Goal: Information Seeking & Learning: Learn about a topic

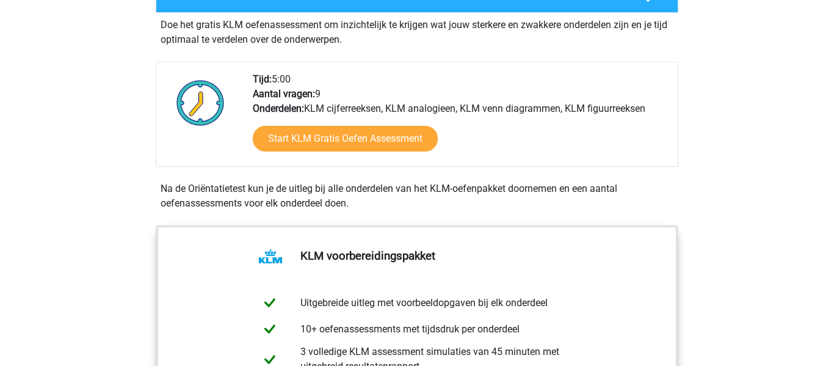
scroll to position [359, 0]
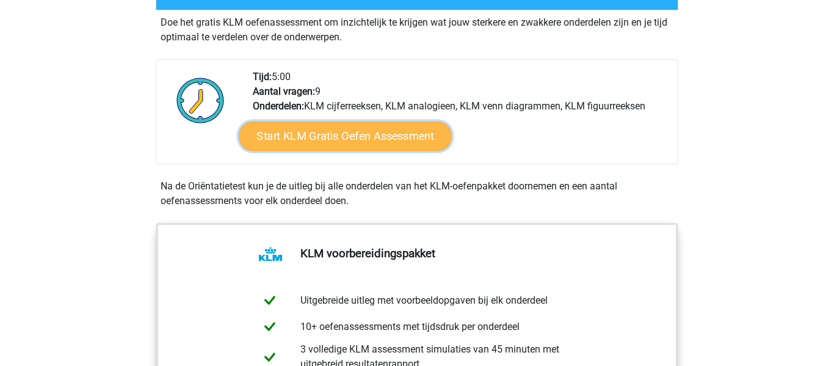
click at [338, 140] on link "Start KLM Gratis Oefen Assessment" at bounding box center [345, 135] width 212 height 29
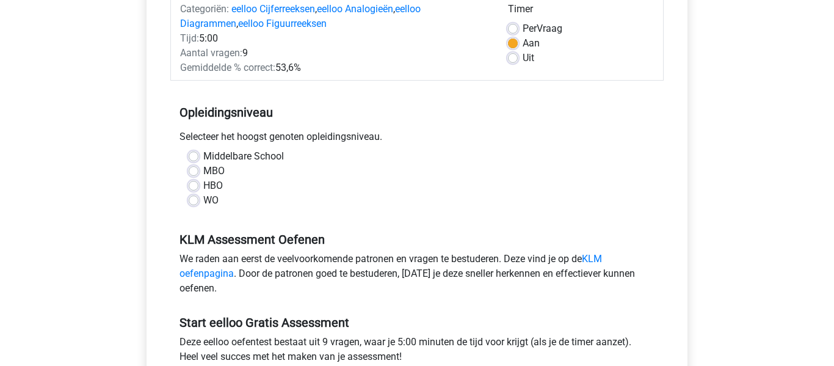
scroll to position [178, 0]
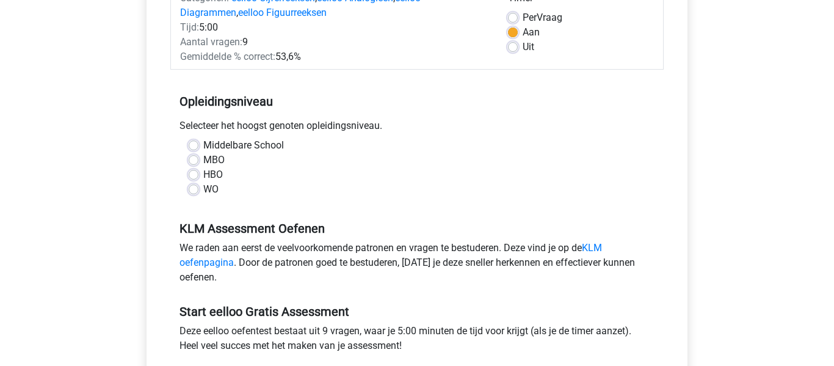
click at [203, 188] on label "WO" at bounding box center [210, 189] width 15 height 15
click at [196, 188] on input "WO" at bounding box center [194, 188] width 10 height 12
radio input "true"
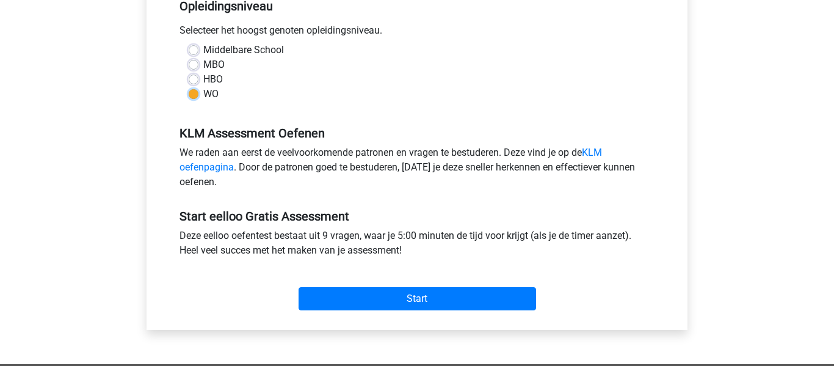
scroll to position [274, 0]
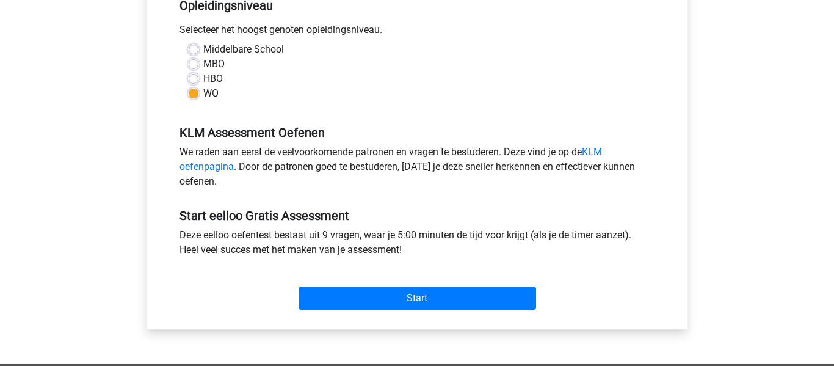
click at [203, 48] on label "Middelbare School" at bounding box center [243, 49] width 81 height 15
click at [196, 48] on input "Middelbare School" at bounding box center [194, 48] width 10 height 12
radio input "true"
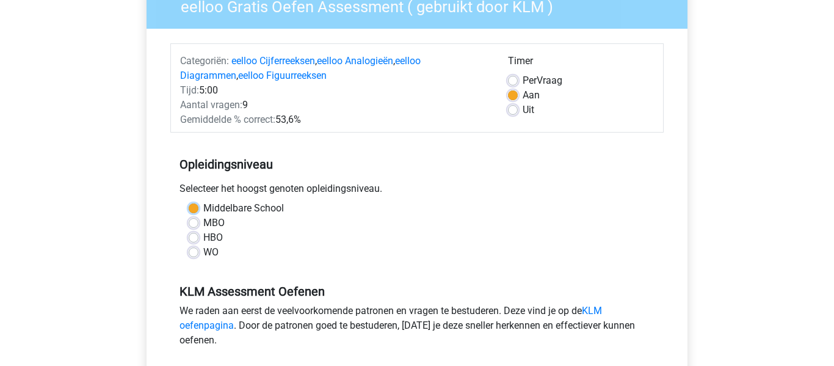
scroll to position [115, 0]
click at [203, 255] on label "WO" at bounding box center [210, 252] width 15 height 15
click at [197, 255] on input "WO" at bounding box center [194, 251] width 10 height 12
radio input "true"
click at [203, 207] on label "Middelbare School" at bounding box center [243, 208] width 81 height 15
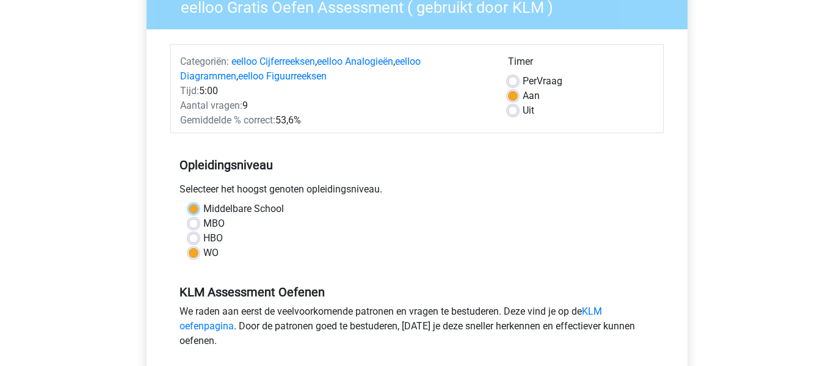
click at [192, 207] on input "Middelbare School" at bounding box center [194, 207] width 10 height 12
radio input "true"
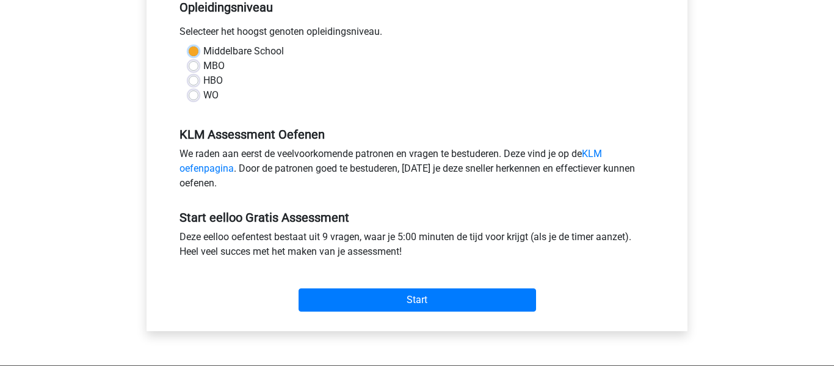
scroll to position [276, 0]
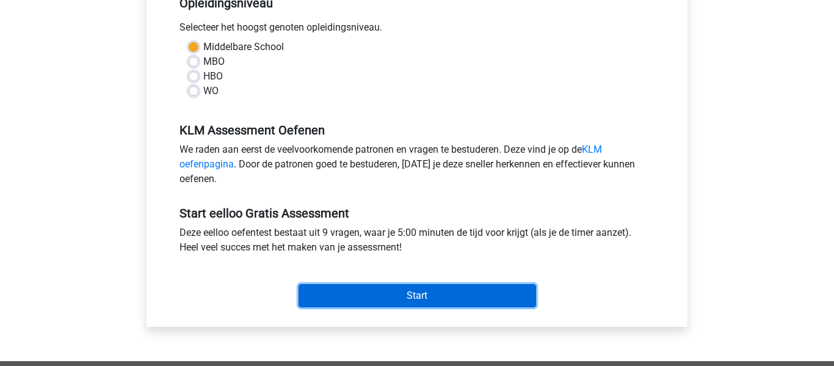
click at [399, 294] on input "Start" at bounding box center [416, 295] width 237 height 23
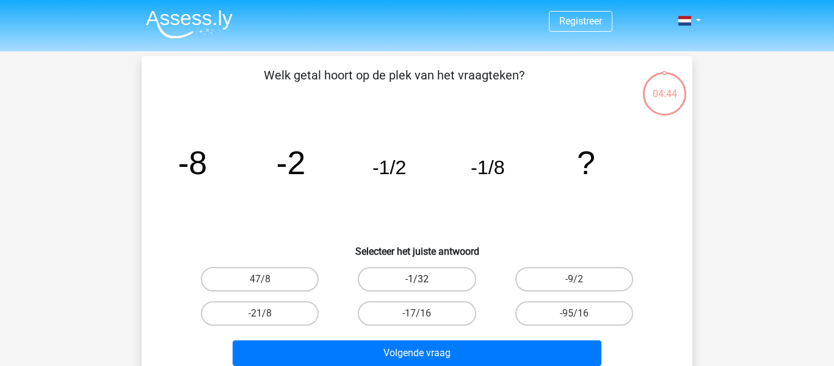
click at [432, 279] on label "-1/32" at bounding box center [417, 279] width 118 height 24
click at [425, 279] on input "-1/32" at bounding box center [421, 283] width 8 height 8
radio input "true"
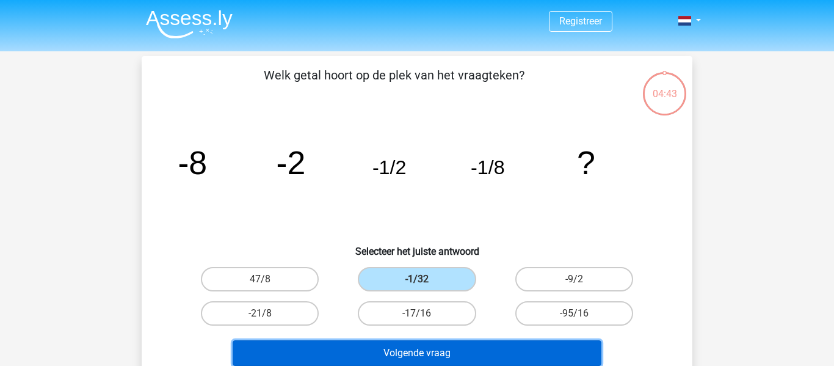
click at [429, 358] on button "Volgende vraag" at bounding box center [416, 353] width 369 height 26
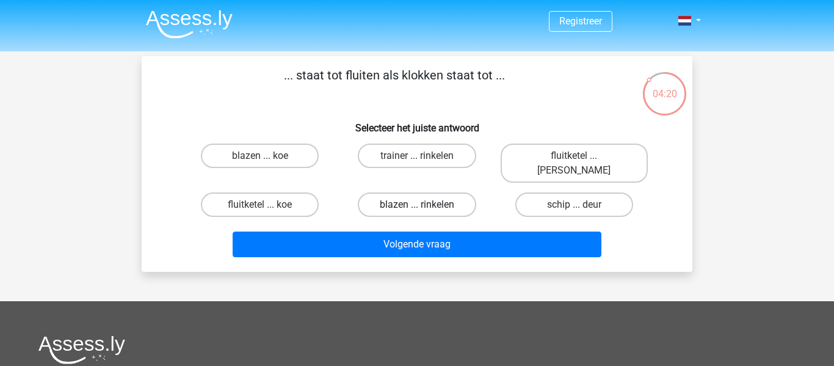
click at [435, 192] on label "blazen ... rinkelen" at bounding box center [417, 204] width 118 height 24
click at [425, 204] on input "blazen ... rinkelen" at bounding box center [421, 208] width 8 height 8
radio input "true"
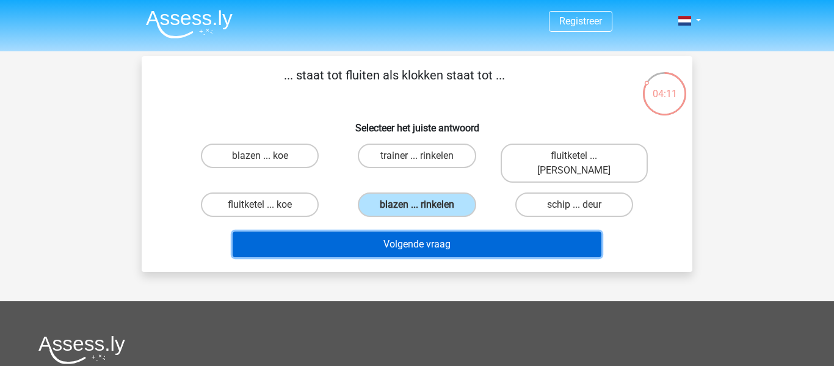
click at [481, 231] on button "Volgende vraag" at bounding box center [416, 244] width 369 height 26
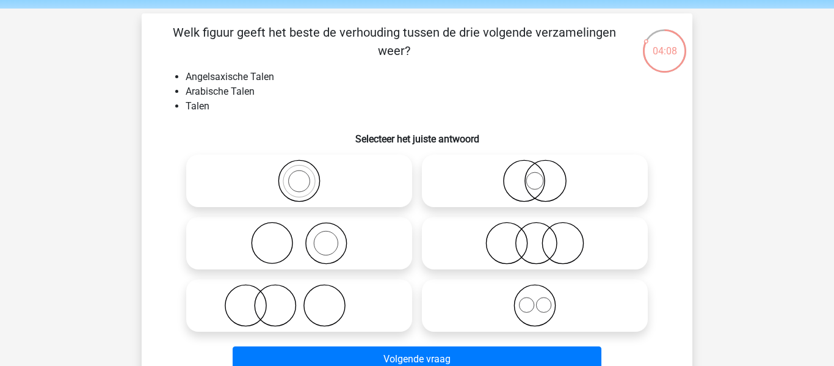
scroll to position [29, 0]
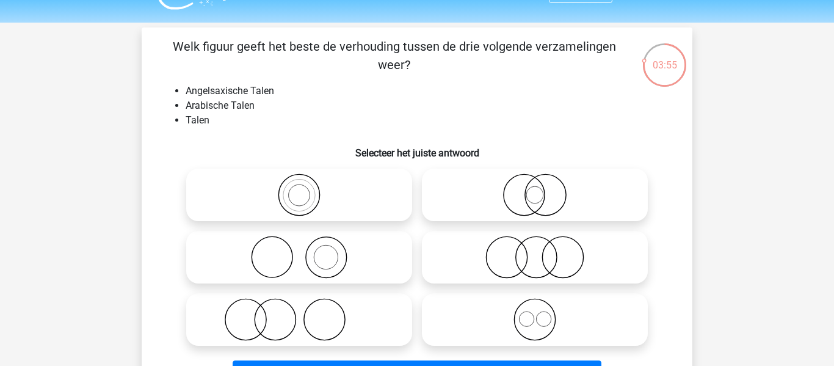
click at [549, 320] on icon at bounding box center [535, 319] width 216 height 43
click at [542, 313] on input "radio" at bounding box center [539, 309] width 8 height 8
radio input "true"
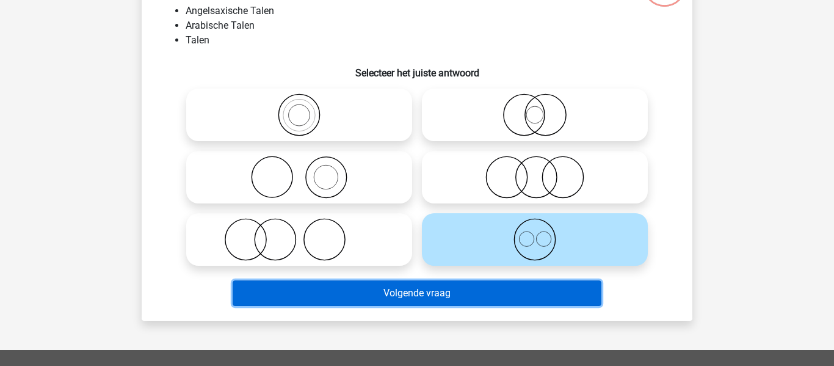
click at [444, 294] on button "Volgende vraag" at bounding box center [416, 293] width 369 height 26
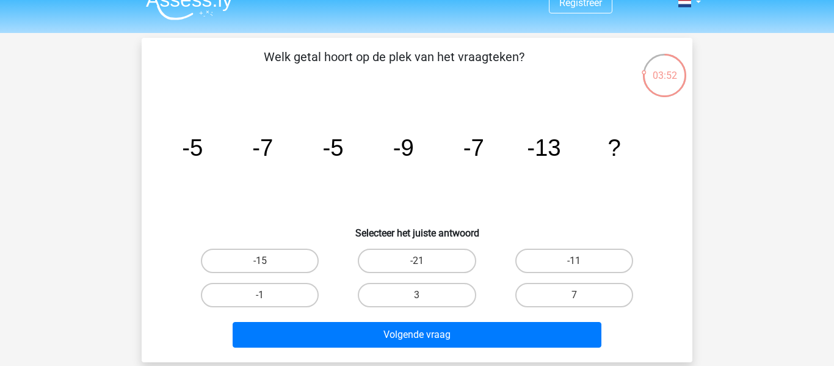
scroll to position [0, 0]
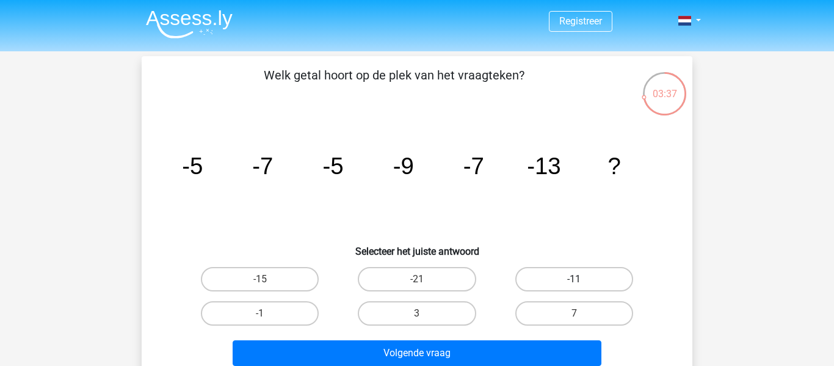
click at [550, 283] on label "-11" at bounding box center [574, 279] width 118 height 24
click at [574, 283] on input "-11" at bounding box center [578, 283] width 8 height 8
radio input "true"
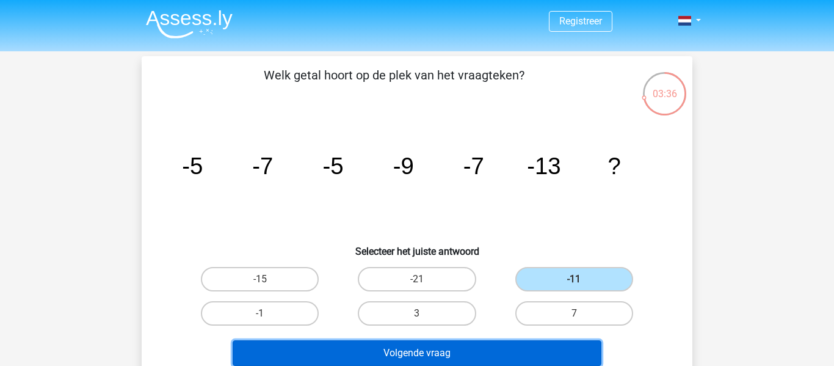
click at [439, 345] on button "Volgende vraag" at bounding box center [416, 353] width 369 height 26
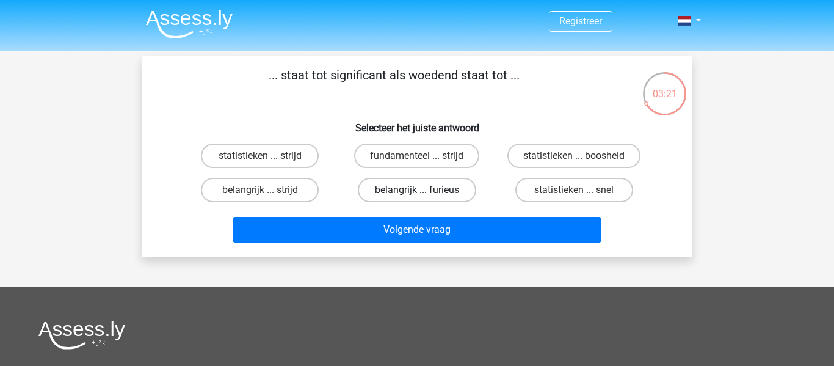
click at [416, 190] on label "belangrijk ... furieus" at bounding box center [417, 190] width 118 height 24
click at [417, 190] on input "belangrijk ... furieus" at bounding box center [421, 194] width 8 height 8
radio input "true"
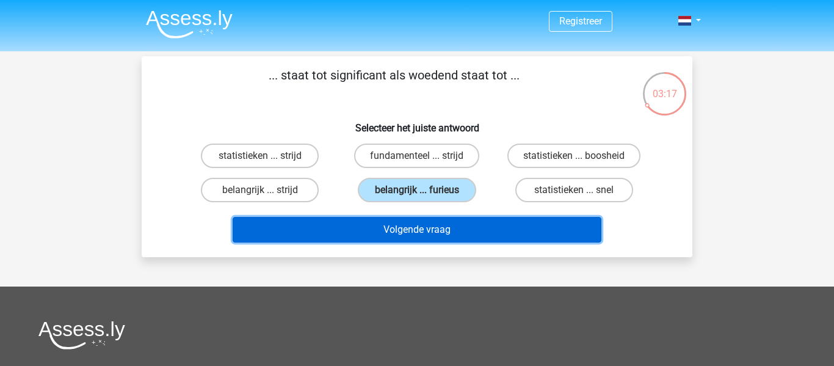
click at [421, 234] on button "Volgende vraag" at bounding box center [416, 230] width 369 height 26
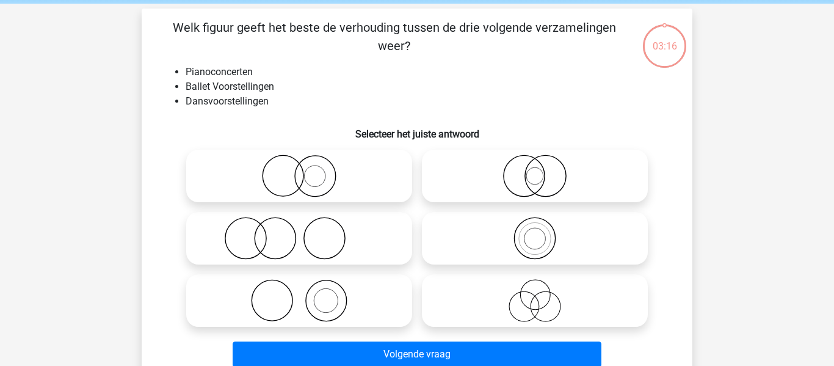
scroll to position [56, 0]
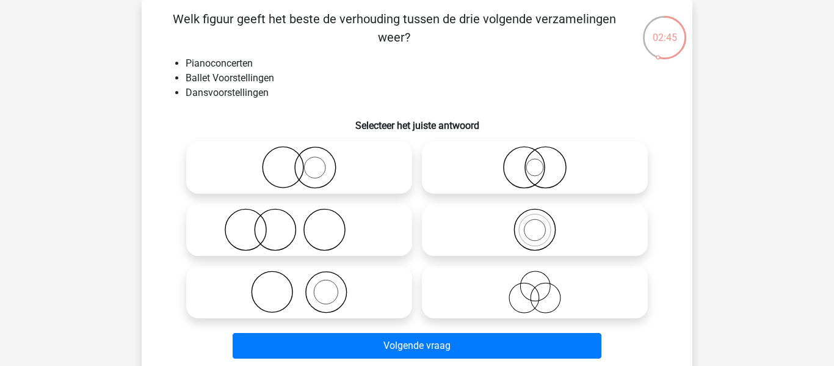
click at [325, 181] on icon at bounding box center [299, 167] width 216 height 43
click at [307, 161] on input "radio" at bounding box center [303, 157] width 8 height 8
radio input "true"
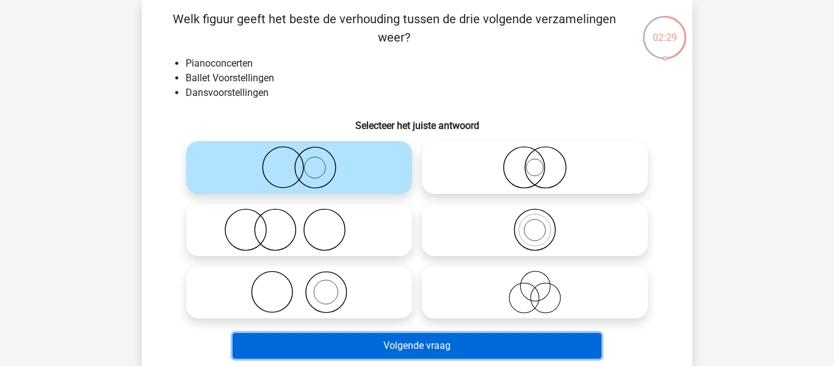
click at [401, 339] on button "Volgende vraag" at bounding box center [416, 346] width 369 height 26
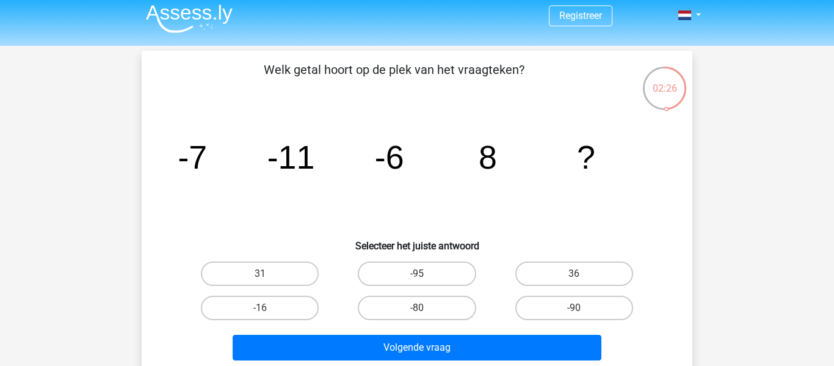
scroll to position [0, 0]
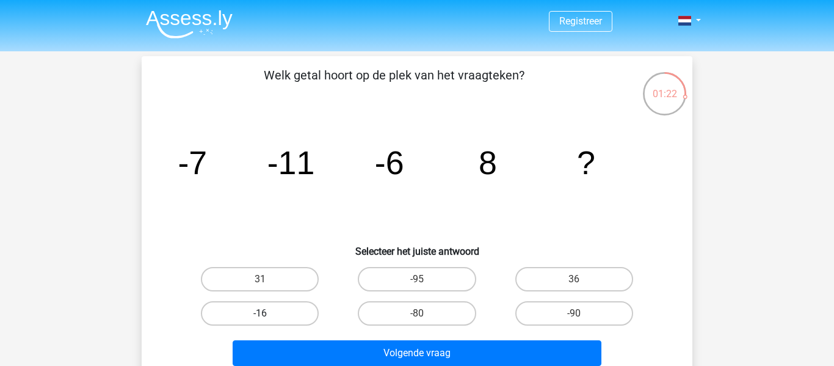
click at [303, 312] on label "-16" at bounding box center [260, 313] width 118 height 24
click at [268, 313] on input "-16" at bounding box center [264, 317] width 8 height 8
radio input "true"
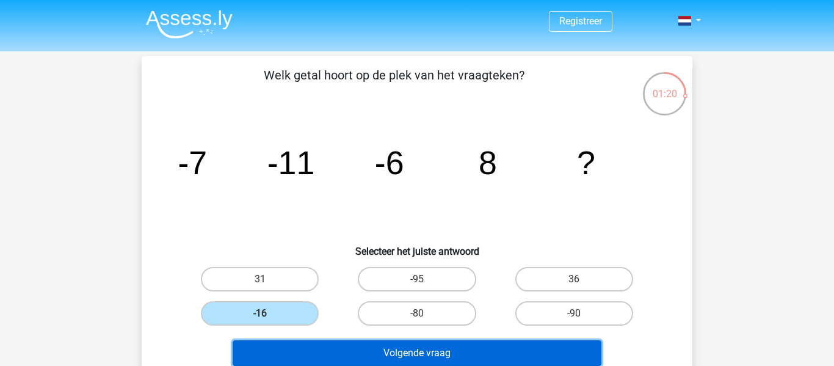
click at [430, 355] on button "Volgende vraag" at bounding box center [416, 353] width 369 height 26
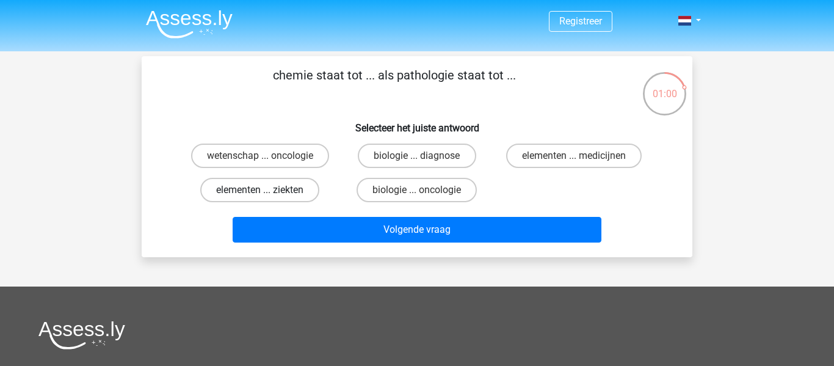
click at [303, 191] on label "elementen ... ziekten" at bounding box center [259, 190] width 119 height 24
click at [268, 191] on input "elementen ... ziekten" at bounding box center [264, 194] width 8 height 8
radio input "true"
click at [567, 153] on label "elementen ... medicijnen" at bounding box center [573, 155] width 135 height 24
click at [574, 156] on input "elementen ... medicijnen" at bounding box center [578, 160] width 8 height 8
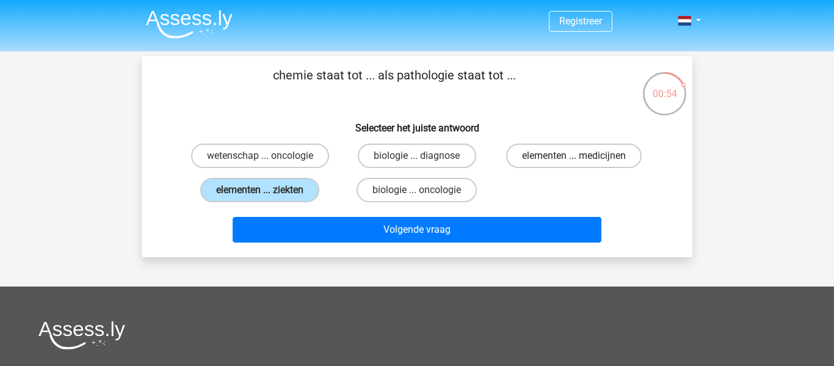
radio input "true"
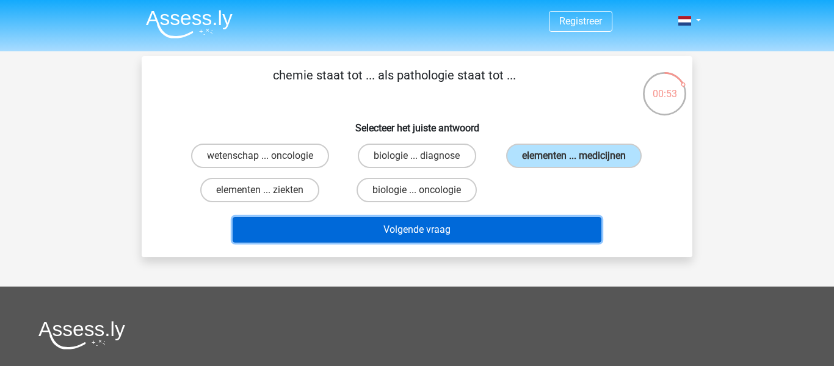
click at [449, 238] on button "Volgende vraag" at bounding box center [416, 230] width 369 height 26
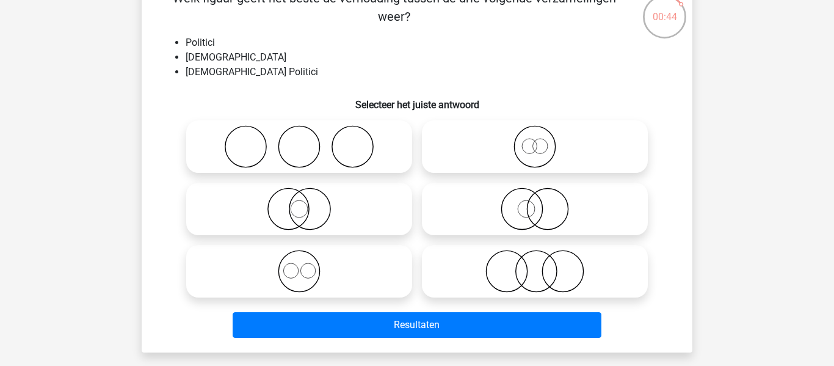
scroll to position [76, 0]
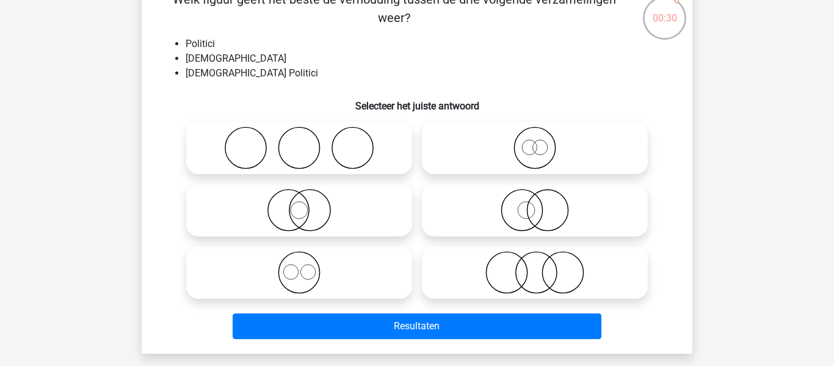
click at [560, 209] on icon at bounding box center [535, 210] width 216 height 43
click at [542, 204] on input "radio" at bounding box center [539, 200] width 8 height 8
radio input "true"
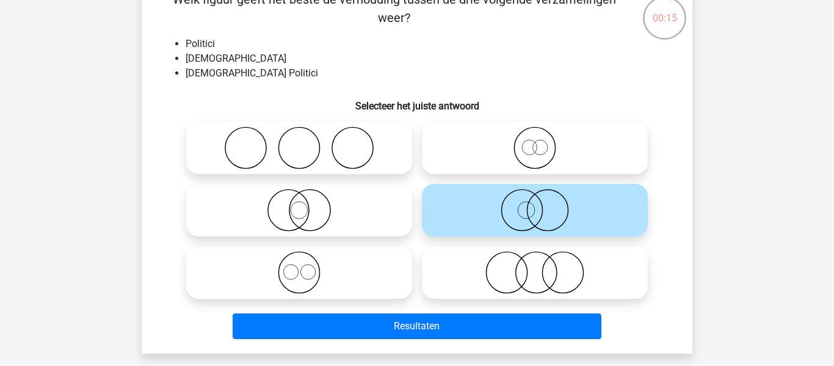
click at [548, 277] on icon at bounding box center [535, 272] width 216 height 43
click at [542, 266] on input "radio" at bounding box center [539, 262] width 8 height 8
radio input "true"
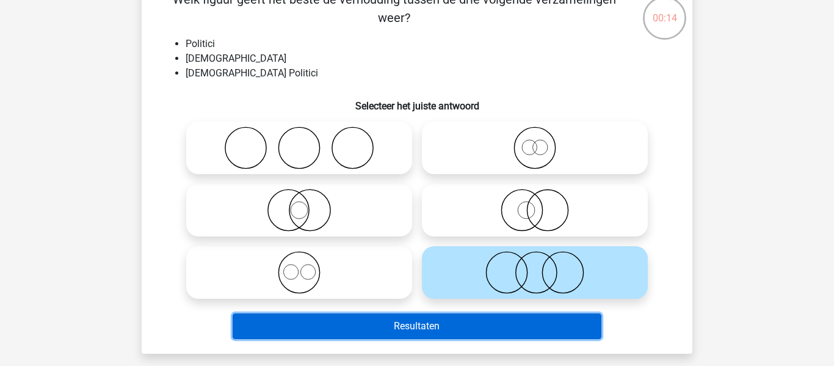
click at [454, 319] on button "Resultaten" at bounding box center [416, 326] width 369 height 26
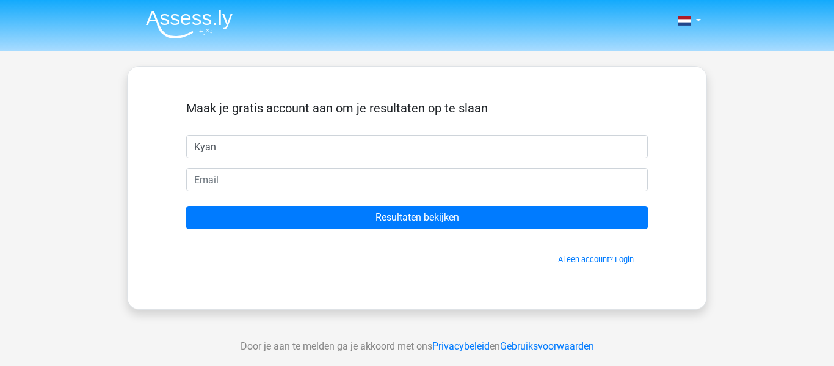
type input "Kyan"
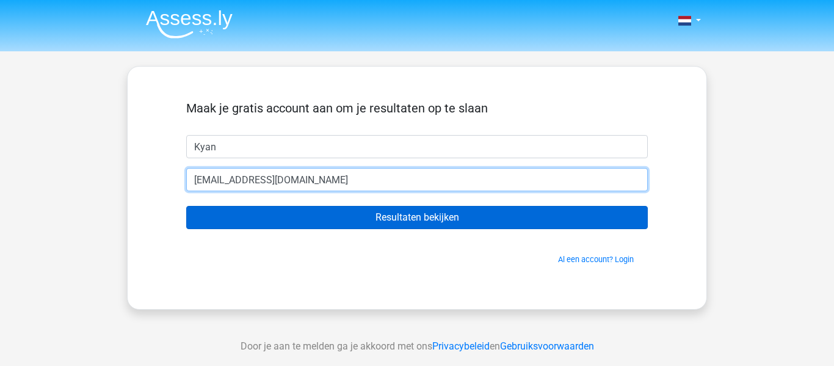
type input "kyanlami@gmail.com"
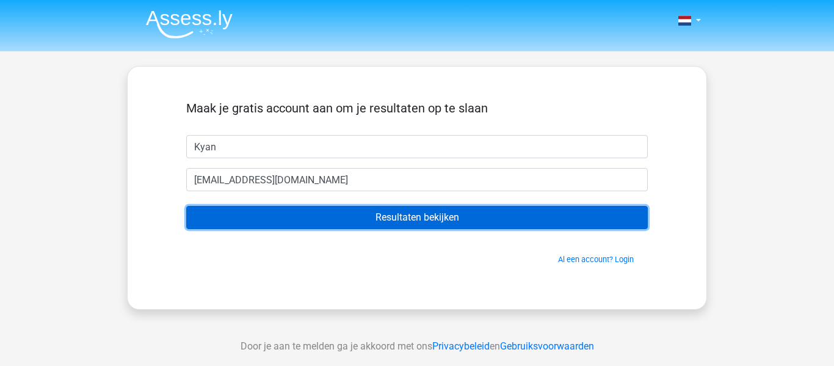
click at [406, 211] on input "Resultaten bekijken" at bounding box center [416, 217] width 461 height 23
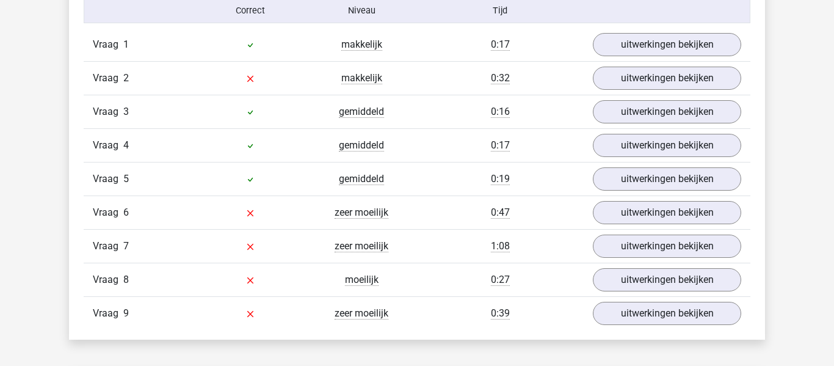
scroll to position [1363, 0]
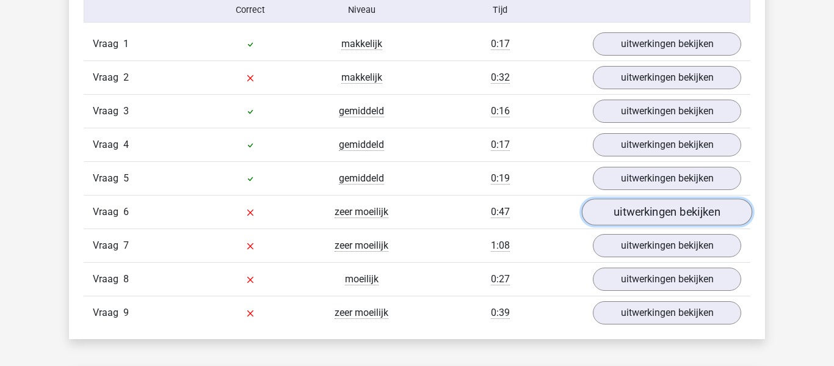
click at [696, 209] on link "uitwerkingen bekijken" at bounding box center [667, 211] width 170 height 27
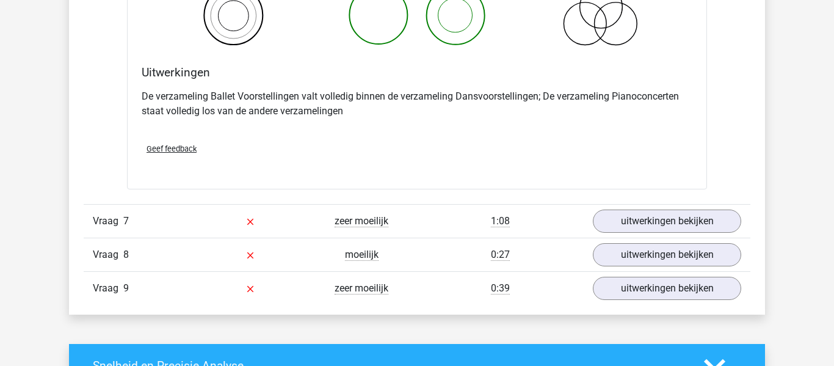
scroll to position [1868, 0]
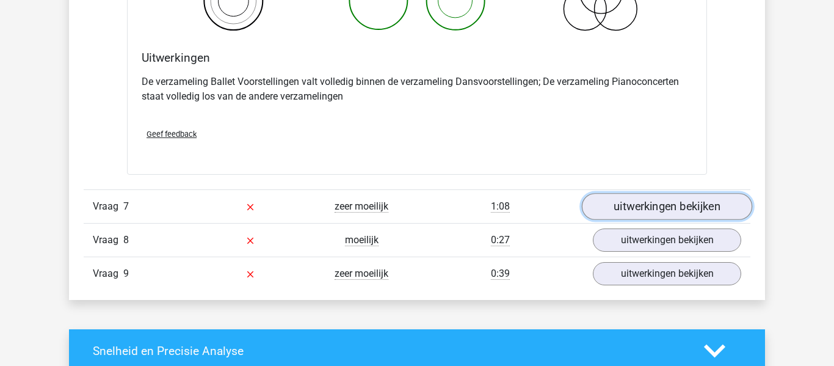
click at [640, 200] on link "uitwerkingen bekijken" at bounding box center [667, 206] width 170 height 27
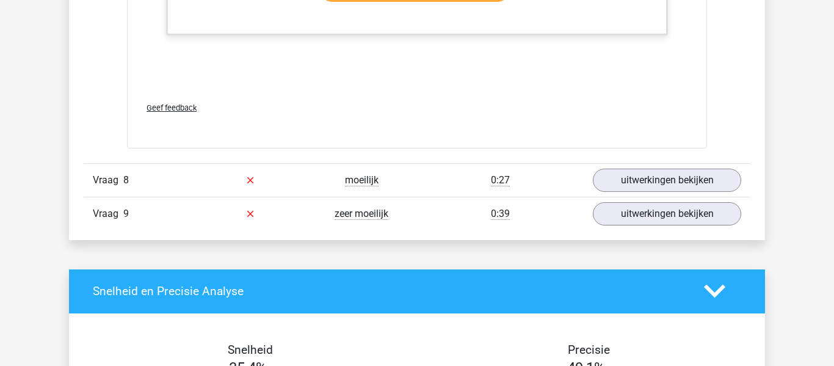
scroll to position [2704, 0]
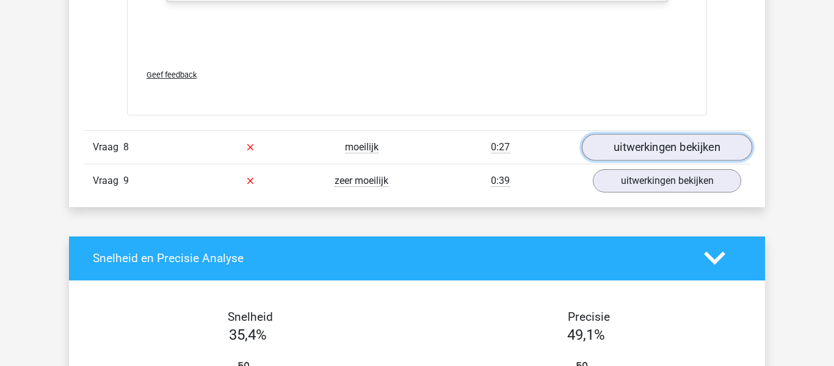
click at [621, 150] on link "uitwerkingen bekijken" at bounding box center [667, 147] width 170 height 27
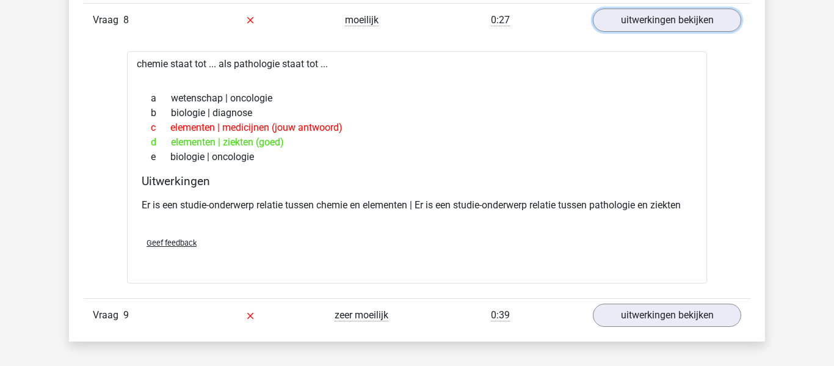
scroll to position [2830, 0]
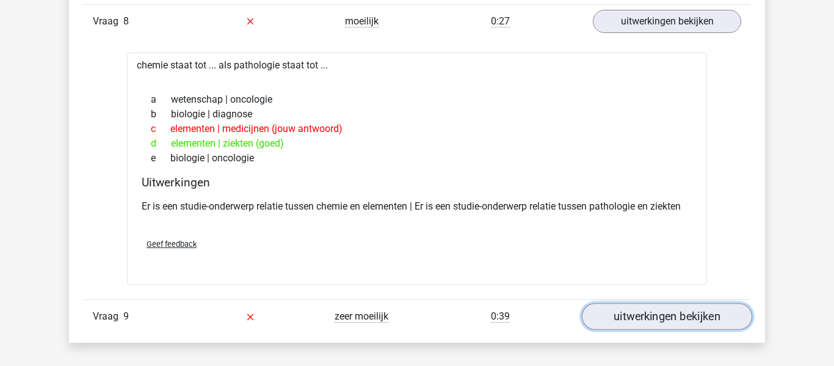
click at [652, 318] on link "uitwerkingen bekijken" at bounding box center [667, 316] width 170 height 27
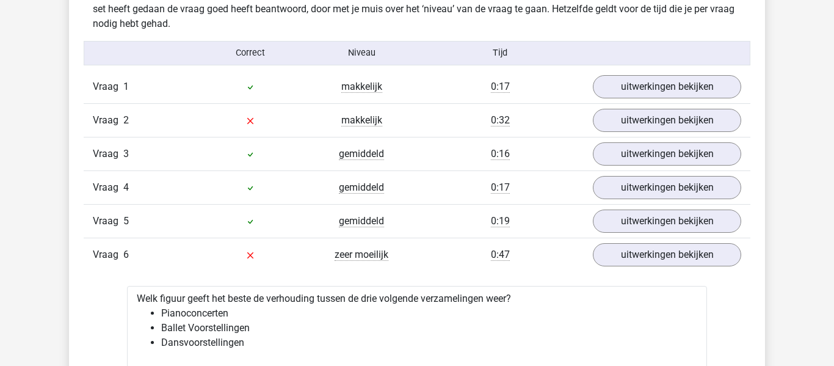
scroll to position [1320, 0]
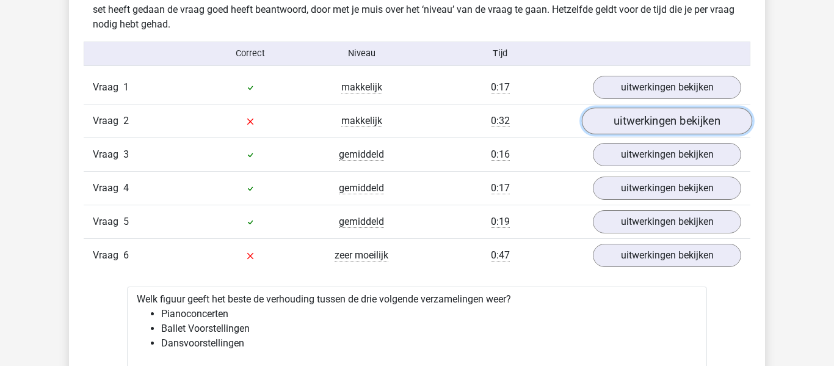
click at [658, 121] on link "uitwerkingen bekijken" at bounding box center [667, 120] width 170 height 27
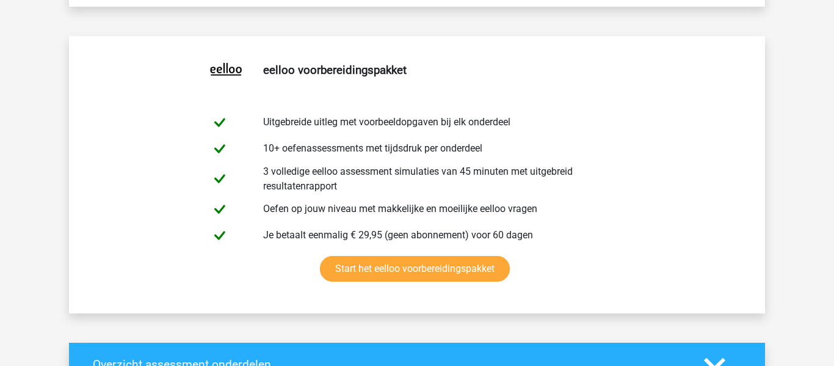
scroll to position [614, 0]
